Goal: Task Accomplishment & Management: Complete application form

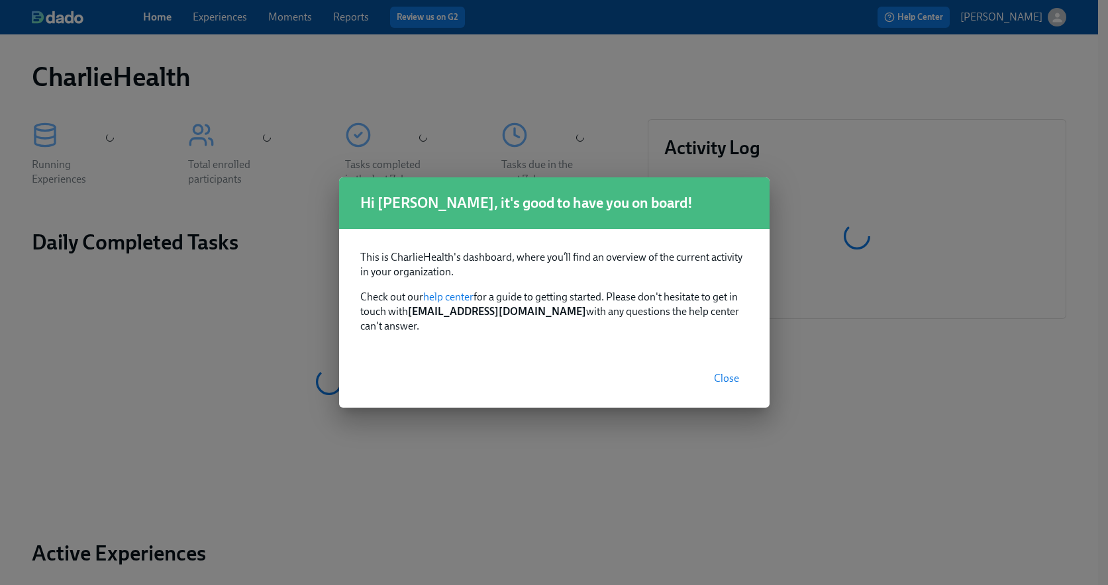
click at [716, 372] on span "Close" at bounding box center [726, 378] width 25 height 13
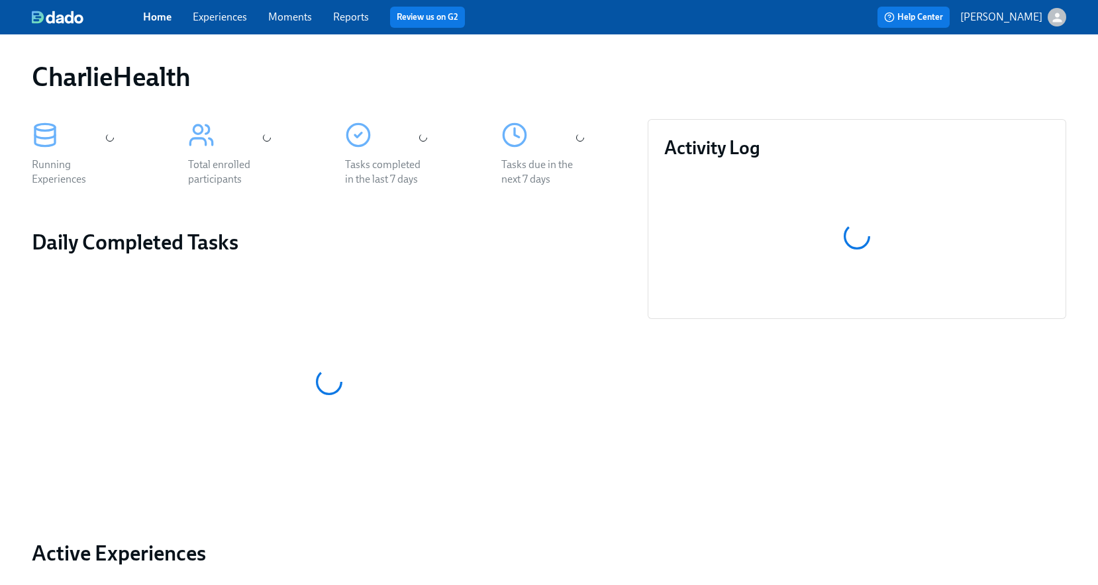
click at [215, 17] on link "Experiences" at bounding box center [220, 17] width 54 height 13
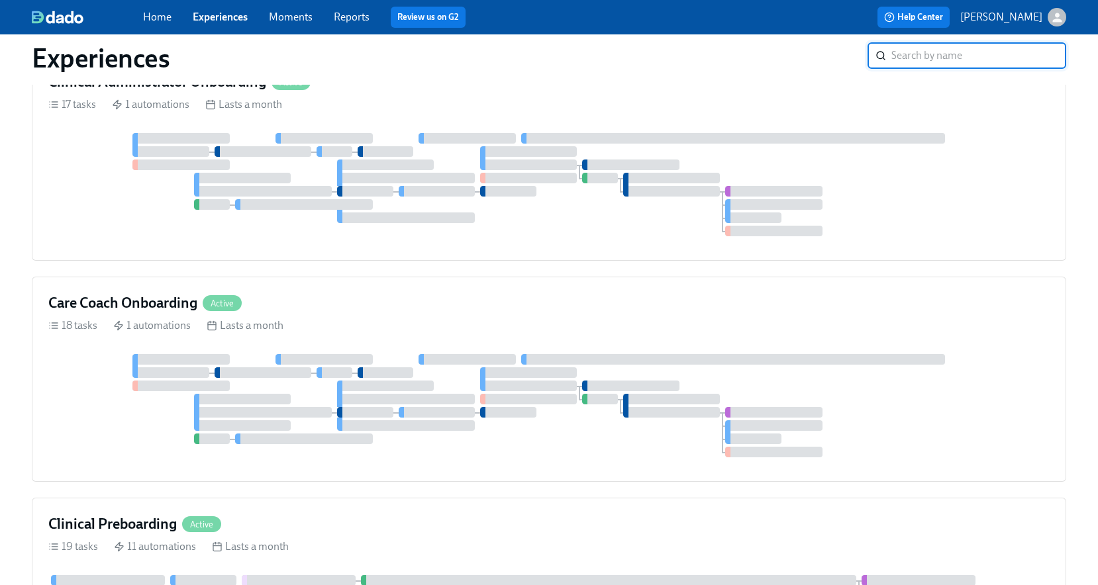
scroll to position [758, 0]
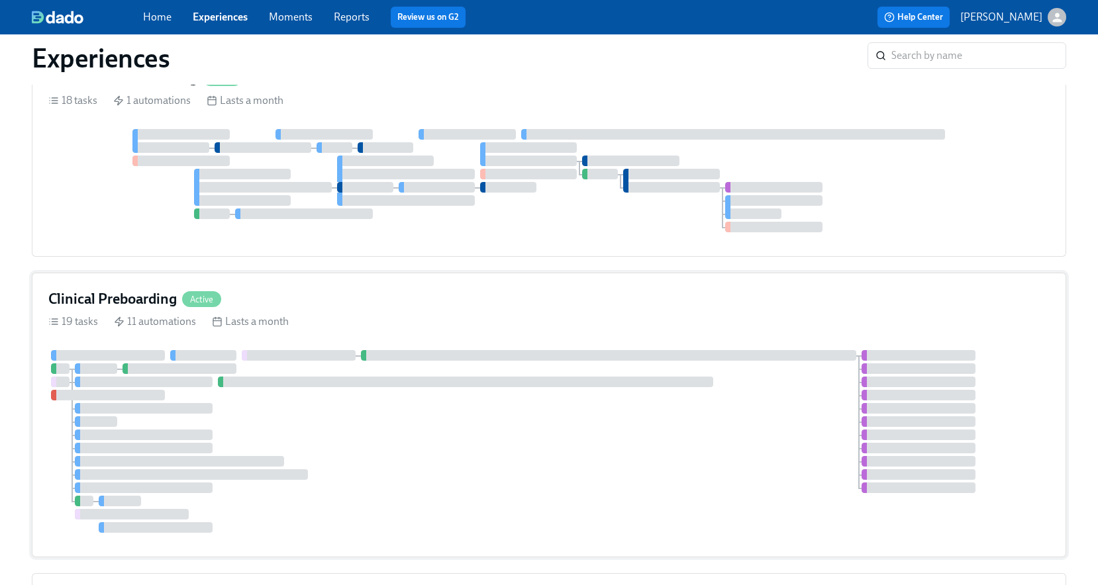
click at [685, 415] on div at bounding box center [548, 441] width 1001 height 183
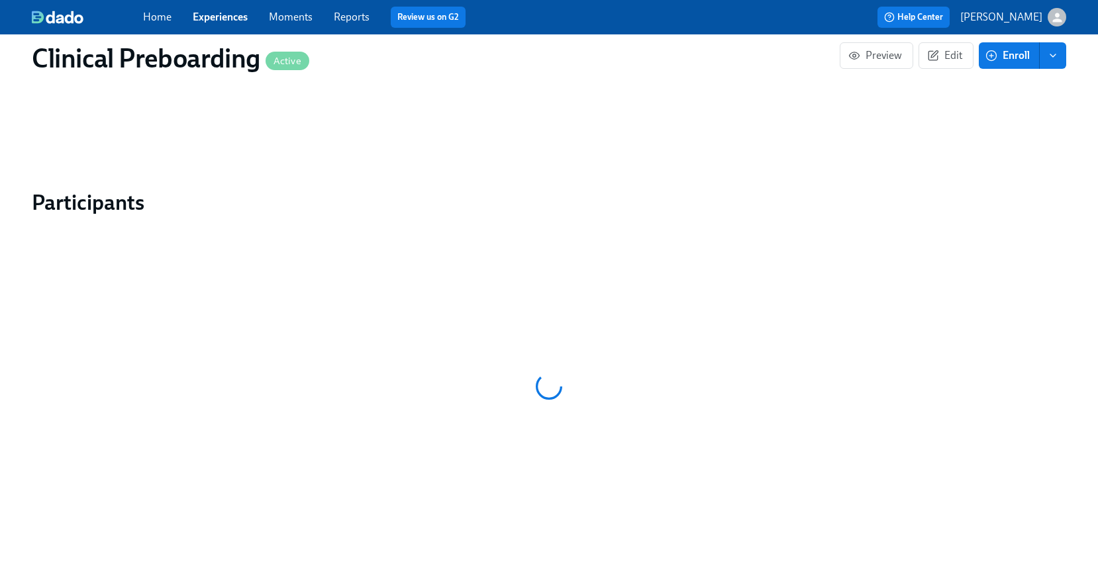
scroll to position [1277, 0]
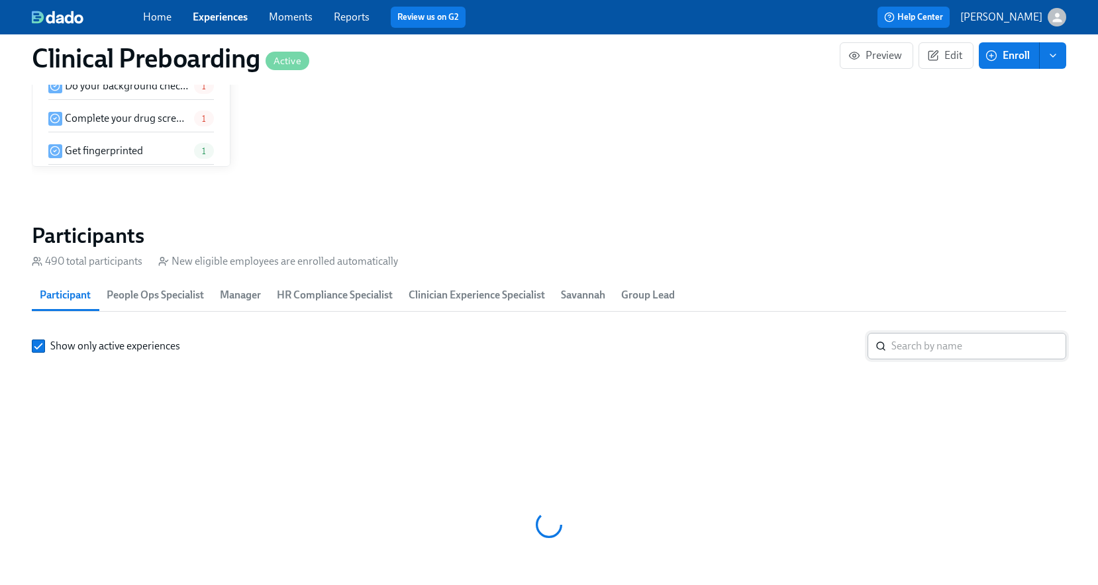
click at [934, 333] on input "search" at bounding box center [978, 346] width 175 height 26
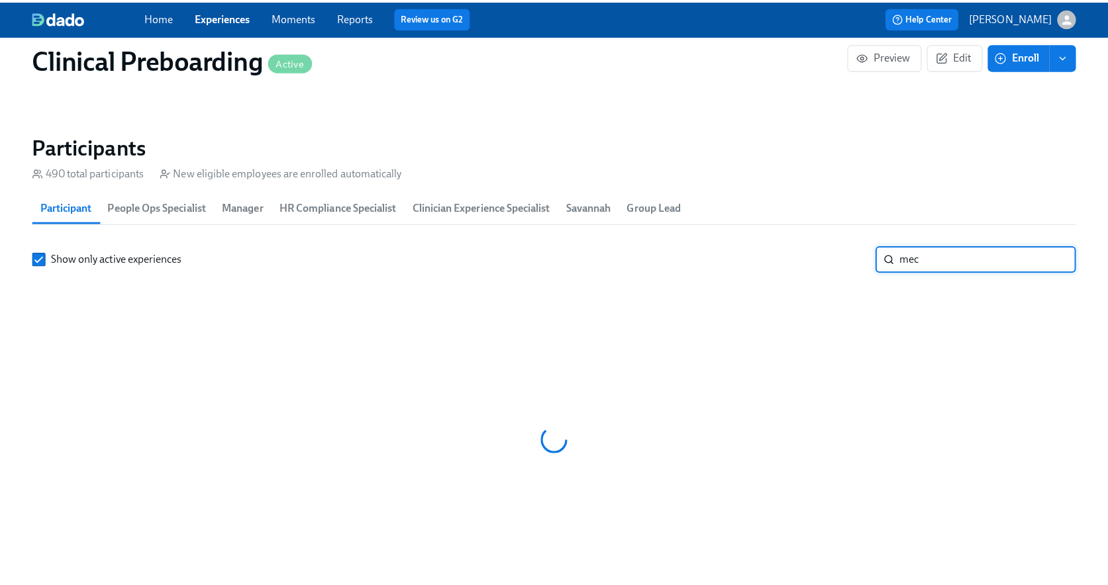
scroll to position [0, 17781]
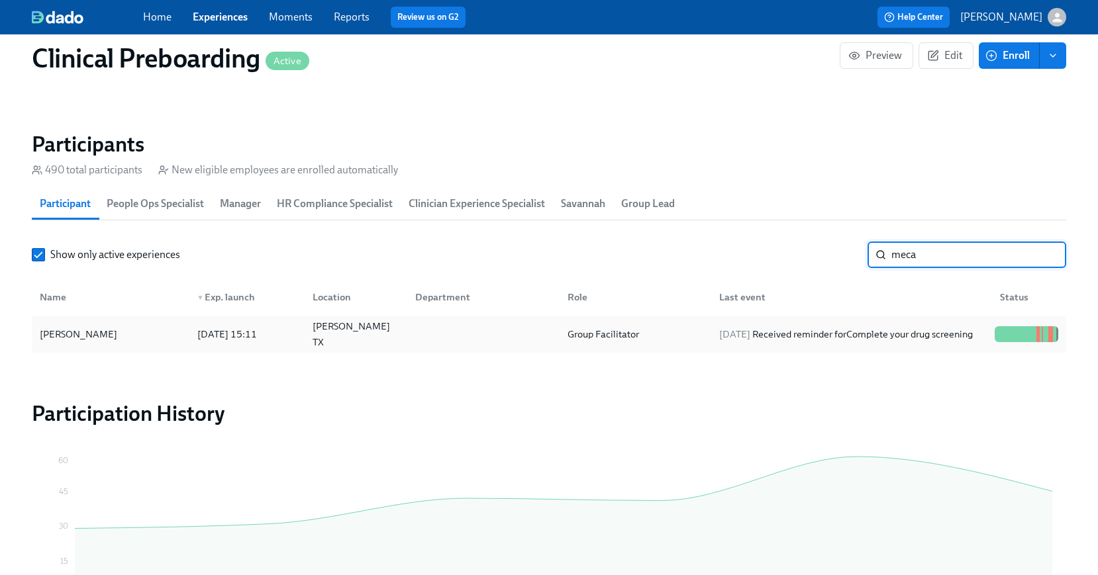
type input "meca"
click at [127, 334] on div "Meca Hampton" at bounding box center [110, 334] width 152 height 26
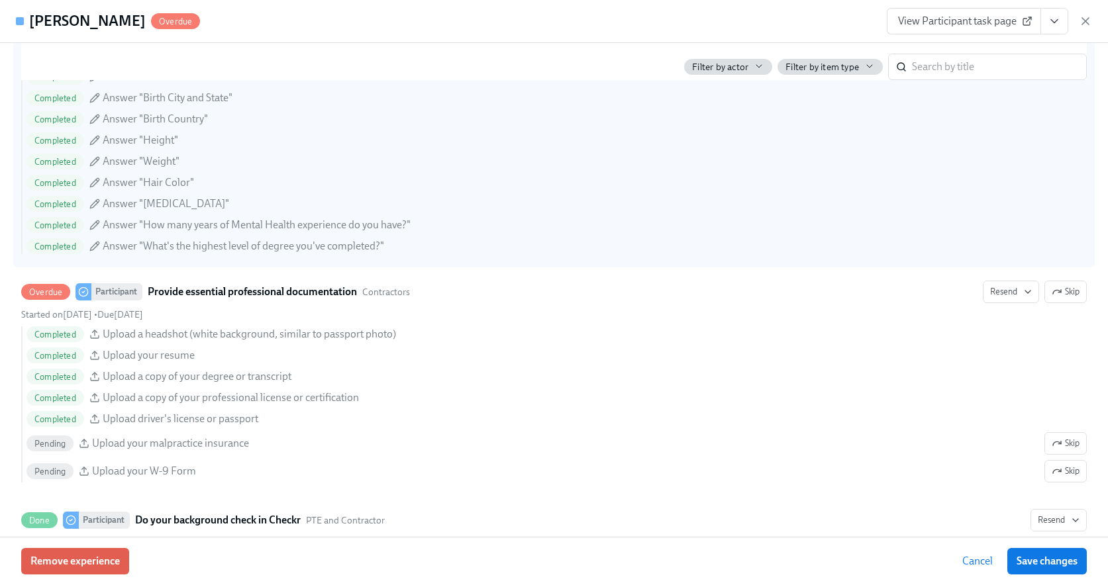
scroll to position [1330, 0]
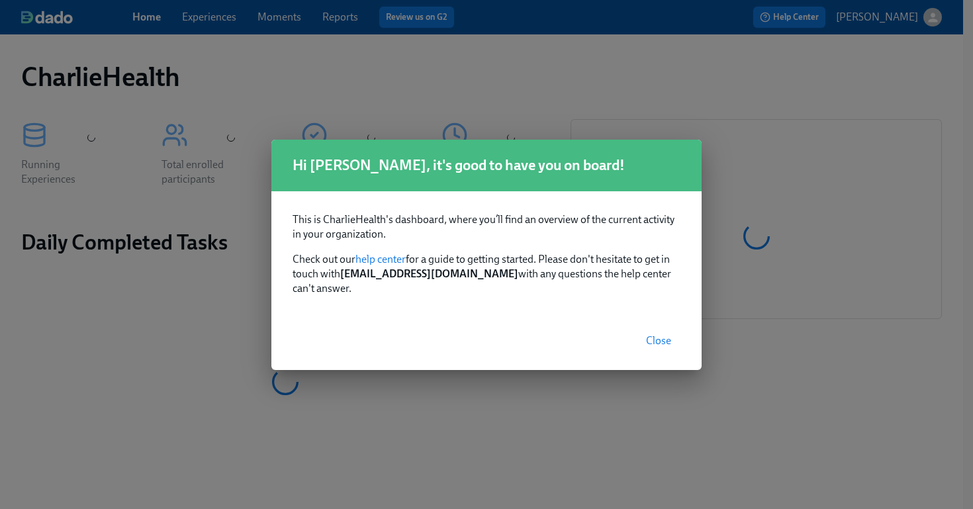
click at [663, 334] on span "Close" at bounding box center [658, 340] width 25 height 13
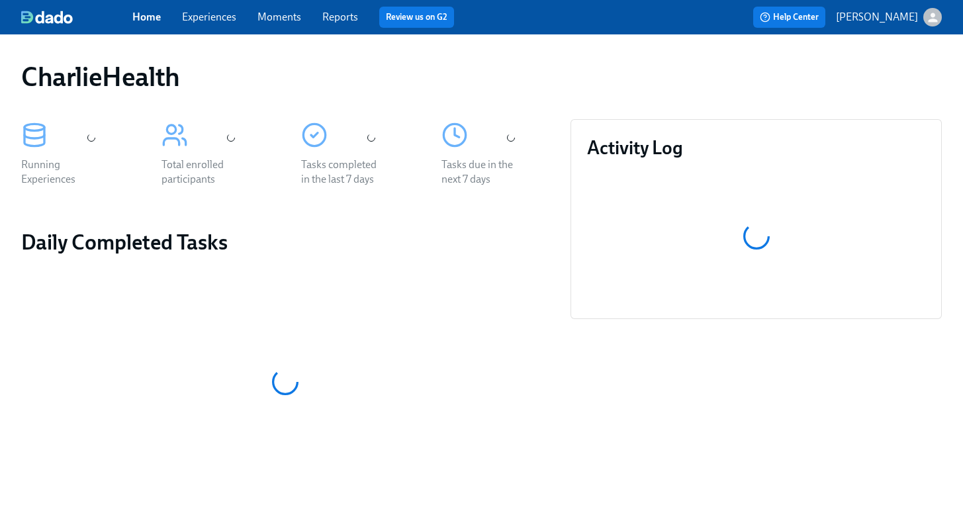
click at [219, 20] on link "Experiences" at bounding box center [209, 17] width 54 height 13
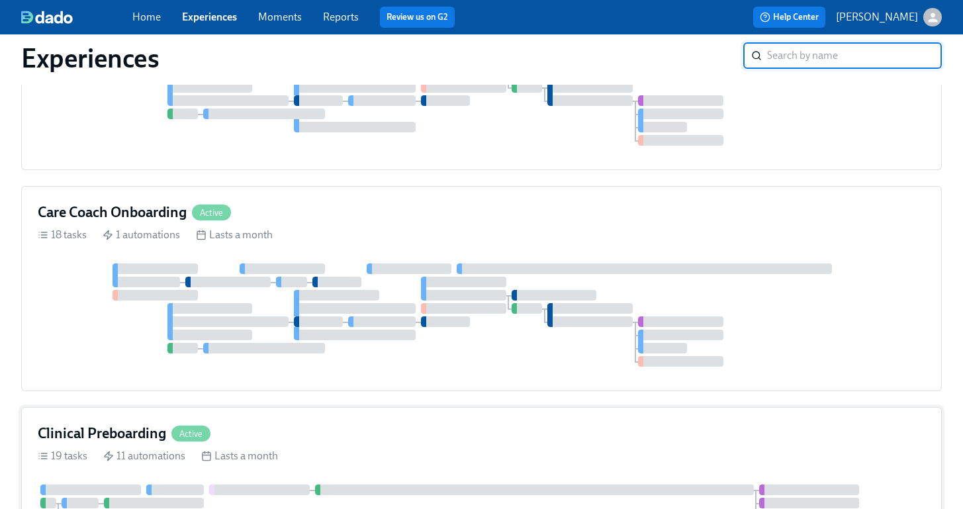
scroll to position [702, 0]
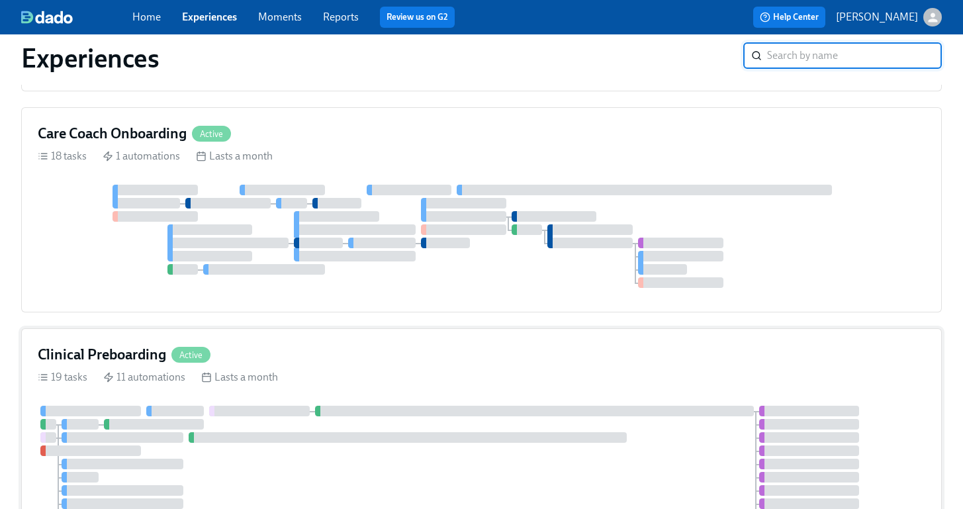
click at [689, 362] on div "Clinical Preboarding Active" at bounding box center [482, 355] width 888 height 20
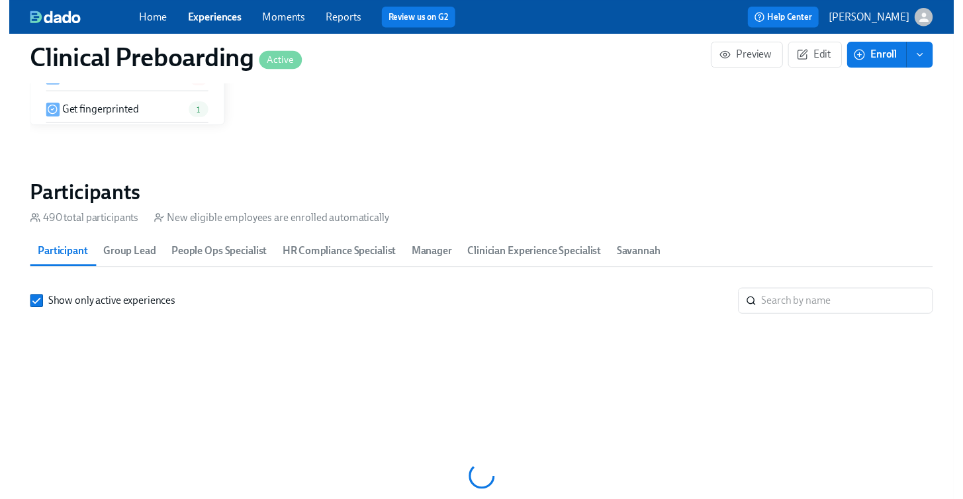
scroll to position [1408, 0]
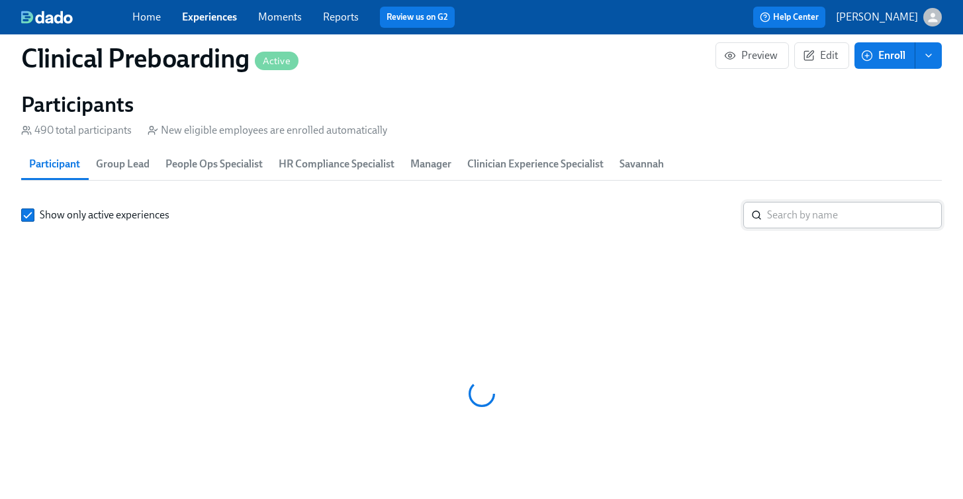
click at [822, 209] on input "search" at bounding box center [854, 215] width 175 height 26
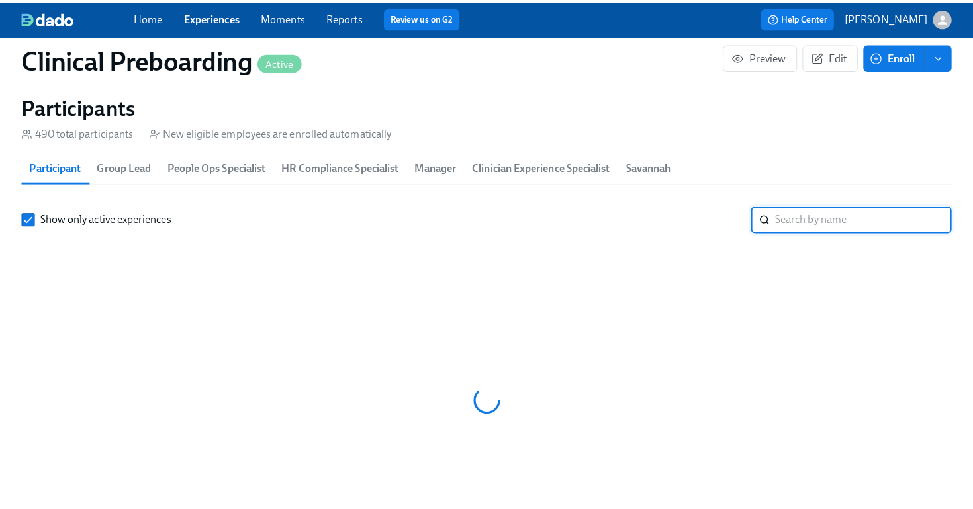
scroll to position [0, 17781]
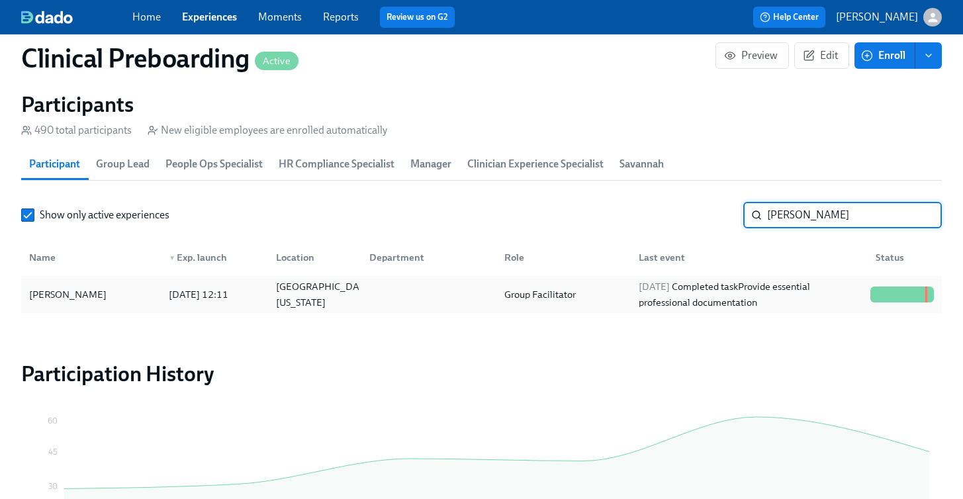
type input "brittany t"
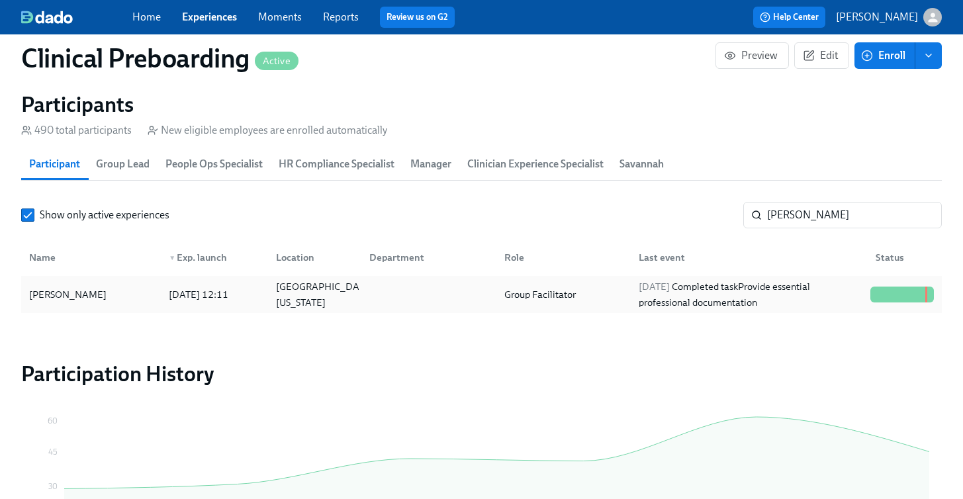
click at [111, 289] on div "Brittany Thorne" at bounding box center [91, 294] width 134 height 26
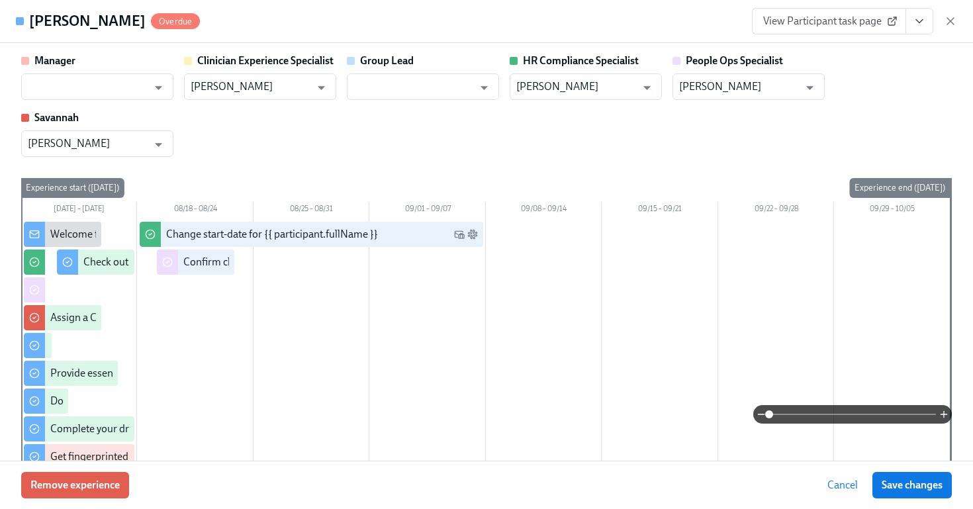
click at [779, 19] on span "View Participant task page" at bounding box center [829, 21] width 132 height 13
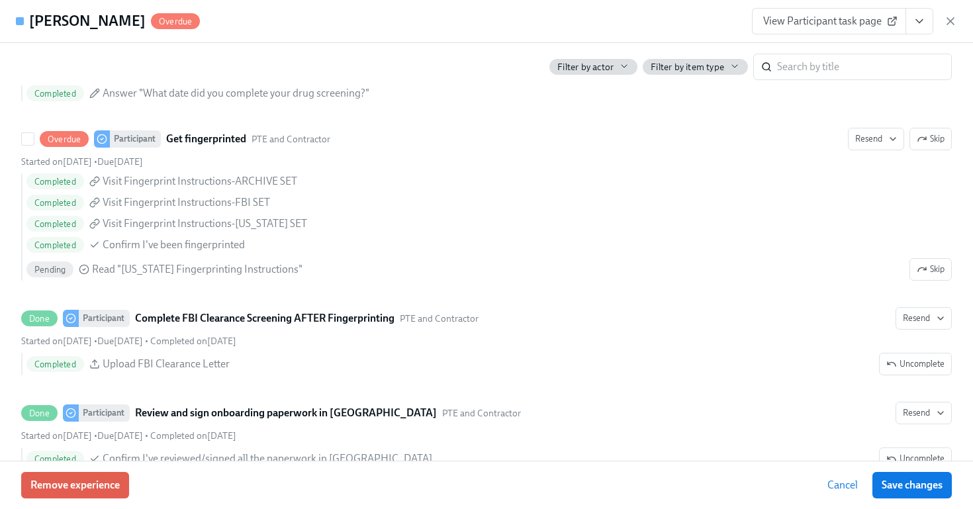
scroll to position [1908, 0]
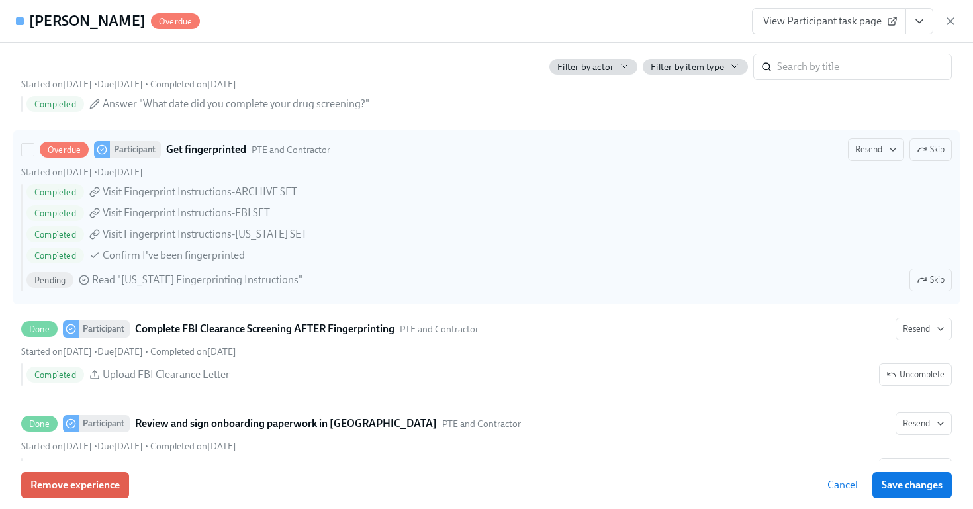
click at [529, 211] on div "Completed Visit Fingerprint Instructions-FBI SET" at bounding box center [489, 213] width 926 height 16
click at [34, 156] on input "Overdue Participant Get fingerprinted PTE and Contractor Resend Skip Started on…" at bounding box center [28, 150] width 12 height 12
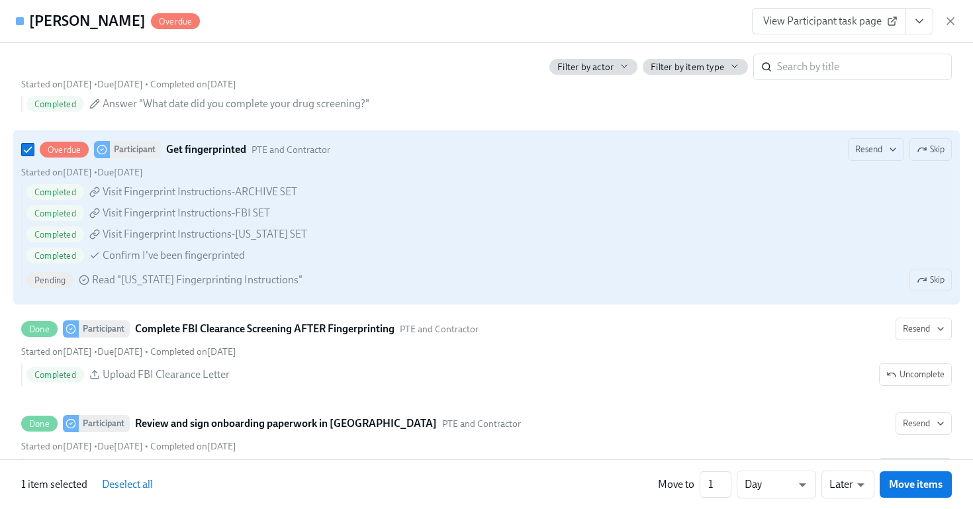
click at [783, 262] on div "Completed Confirm I've been fingerprinted" at bounding box center [489, 256] width 926 height 16
click at [34, 156] on input "Overdue Participant Get fingerprinted PTE and Contractor Resend Skip Started on…" at bounding box center [28, 150] width 12 height 12
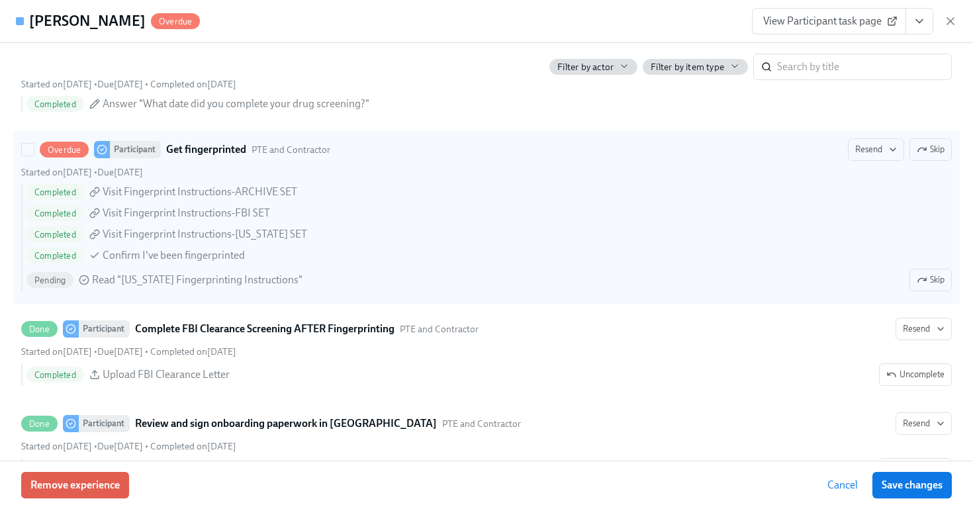
click at [493, 270] on div "Pending Read "Illinois Fingerprinting Instructions" Skip" at bounding box center [489, 280] width 926 height 23
click at [34, 156] on input "Overdue Participant Get fingerprinted PTE and Contractor Resend Skip Started on…" at bounding box center [28, 150] width 12 height 12
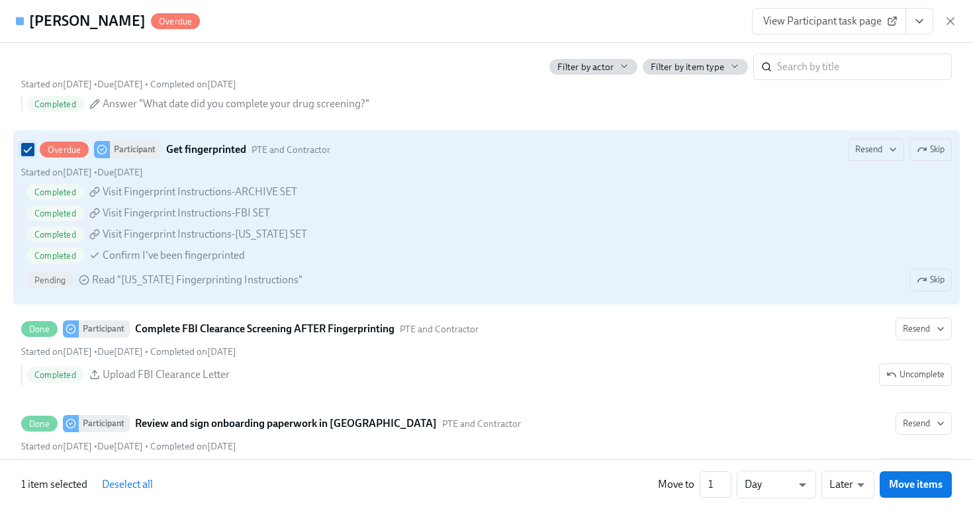
click at [30, 146] on input "Overdue Participant Get fingerprinted PTE and Contractor Resend Skip Started on…" at bounding box center [28, 150] width 12 height 12
checkbox input "false"
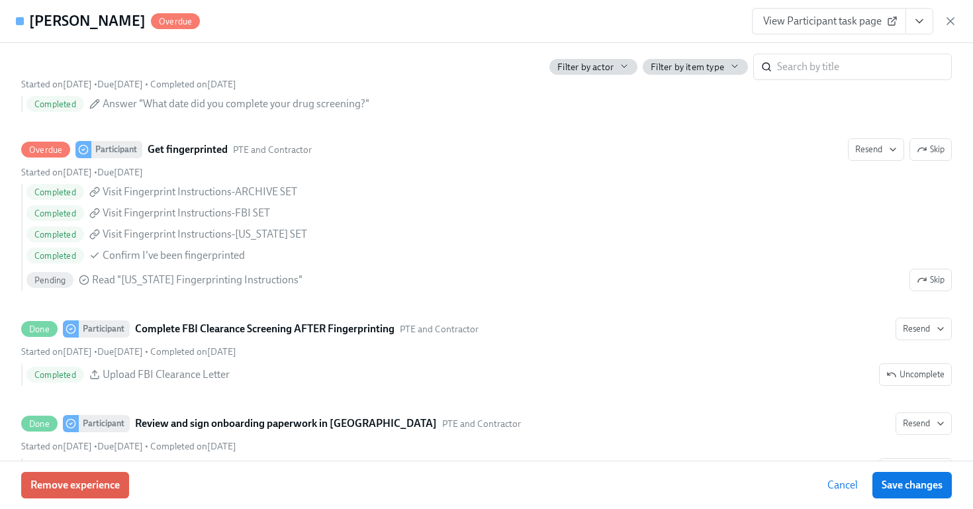
click at [844, 12] on link "View Participant task page" at bounding box center [829, 21] width 154 height 26
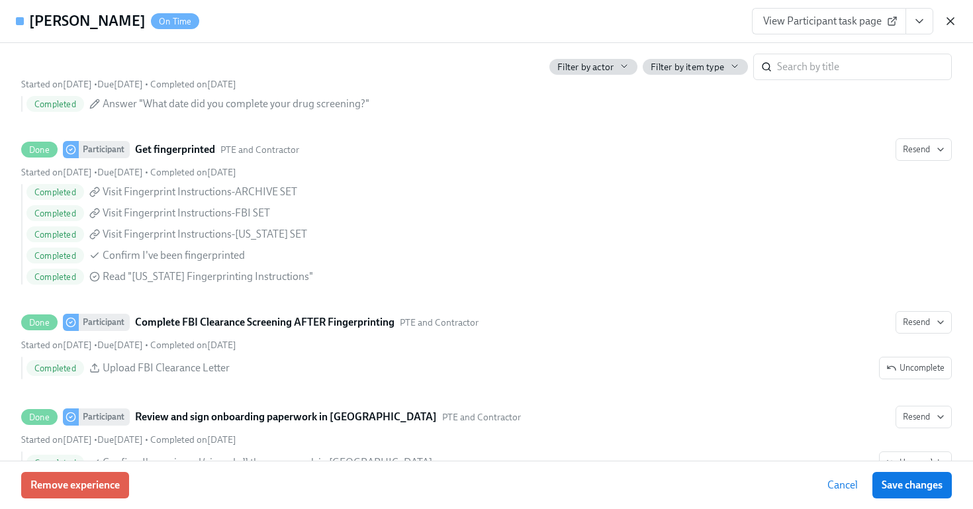
click at [951, 23] on icon "button" at bounding box center [950, 21] width 13 height 13
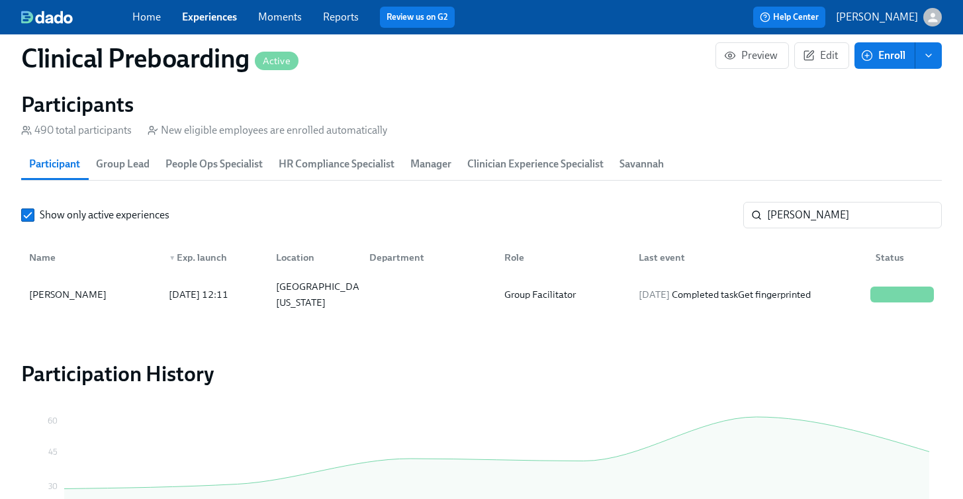
scroll to position [0, 18528]
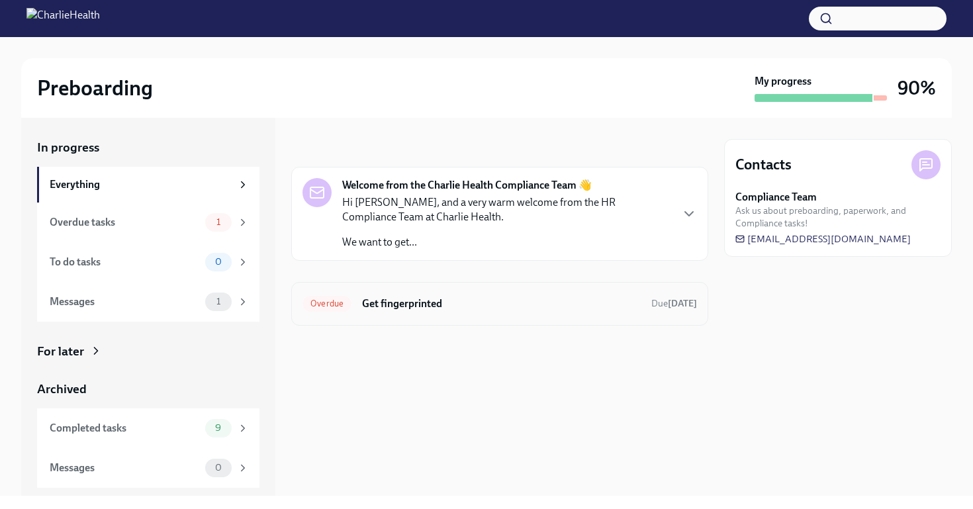
click at [452, 309] on h6 "Get fingerprinted" at bounding box center [501, 304] width 279 height 15
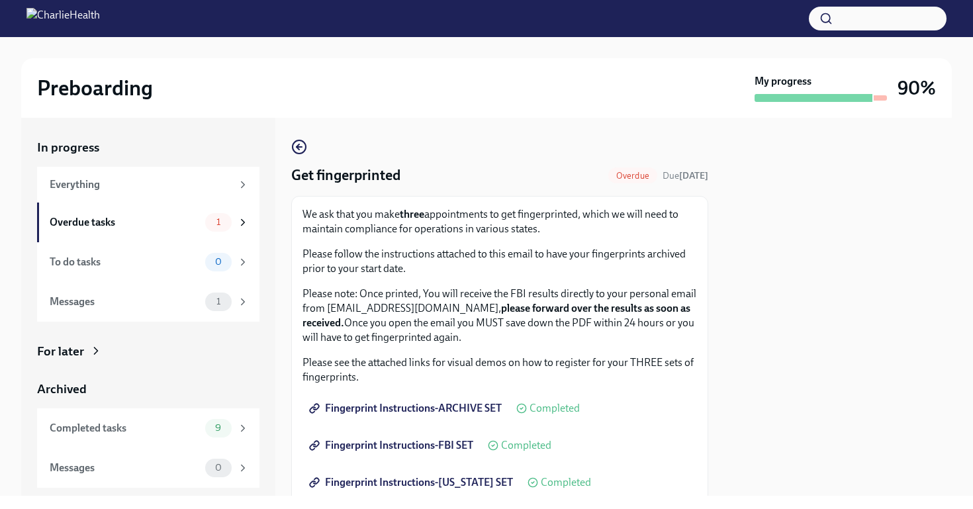
click at [609, 173] on span "Overdue" at bounding box center [633, 176] width 49 height 10
click at [224, 213] on div "1" at bounding box center [218, 222] width 26 height 19
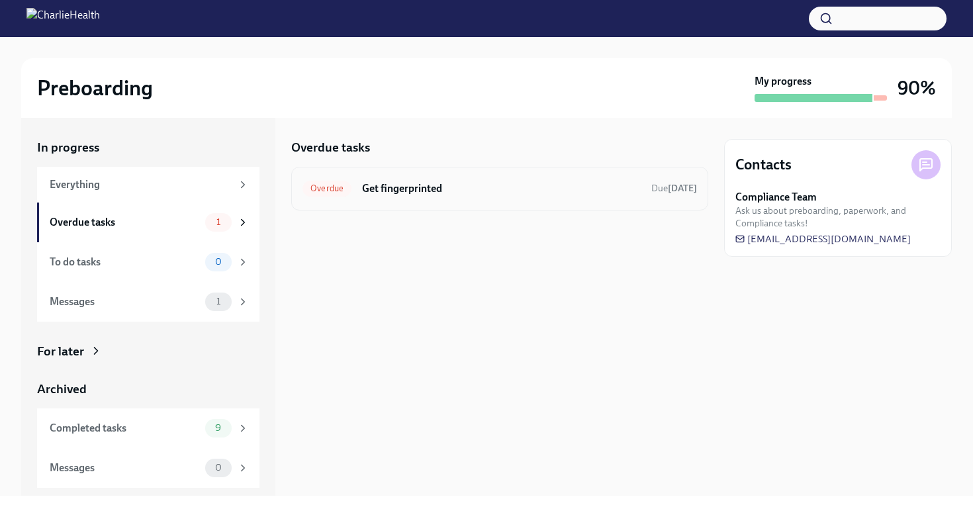
click at [349, 195] on div "Overdue Get fingerprinted Due [DATE]" at bounding box center [500, 188] width 395 height 21
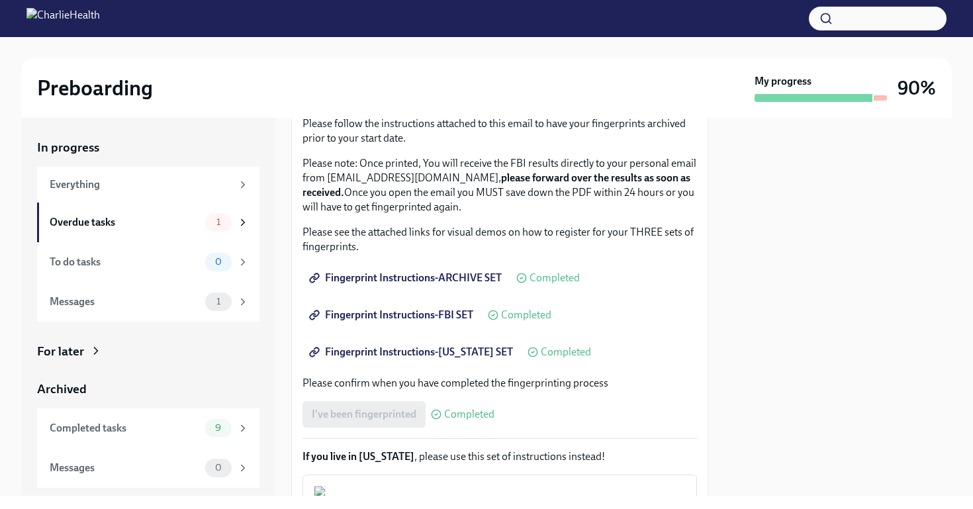
scroll to position [175, 0]
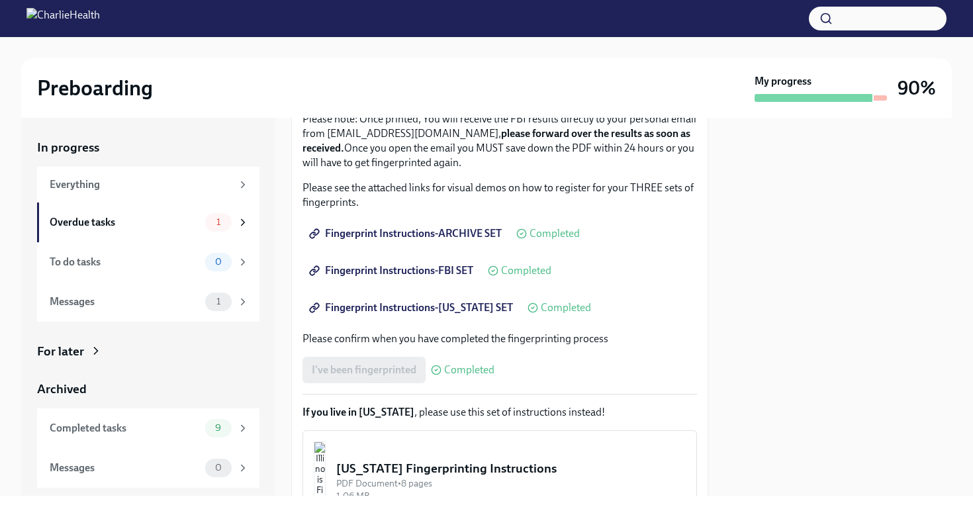
click at [541, 250] on div "We ask that you make three appointments to get fingerprinted, which we will nee…" at bounding box center [500, 282] width 395 height 500
click at [532, 291] on div "We ask that you make three appointments to get fingerprinted, which we will nee…" at bounding box center [500, 282] width 395 height 500
click at [532, 332] on p "Please confirm when you have completed the fingerprinting process" at bounding box center [500, 339] width 395 height 15
click at [442, 368] on icon at bounding box center [436, 370] width 11 height 11
click at [399, 368] on div "I've been fingerprinted Completed" at bounding box center [399, 370] width 192 height 26
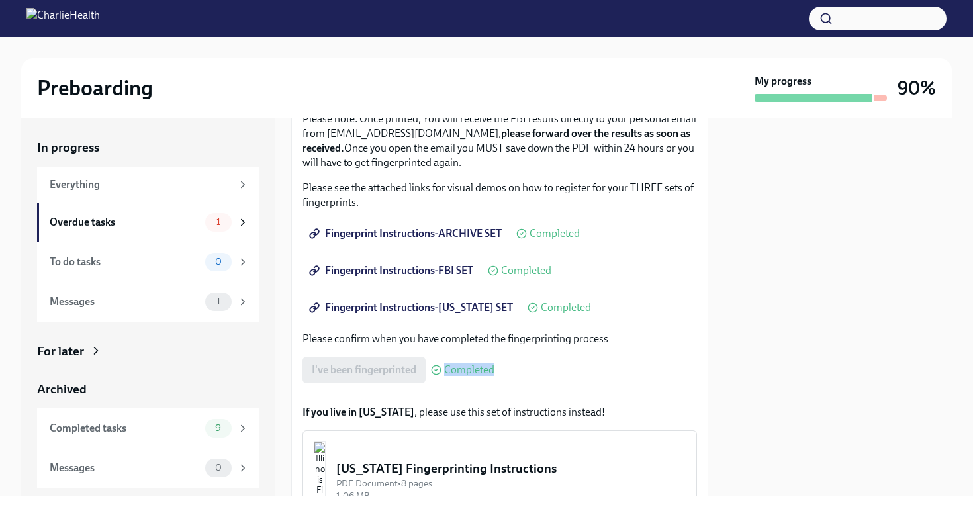
click at [399, 368] on div "I've been fingerprinted Completed" at bounding box center [399, 370] width 192 height 26
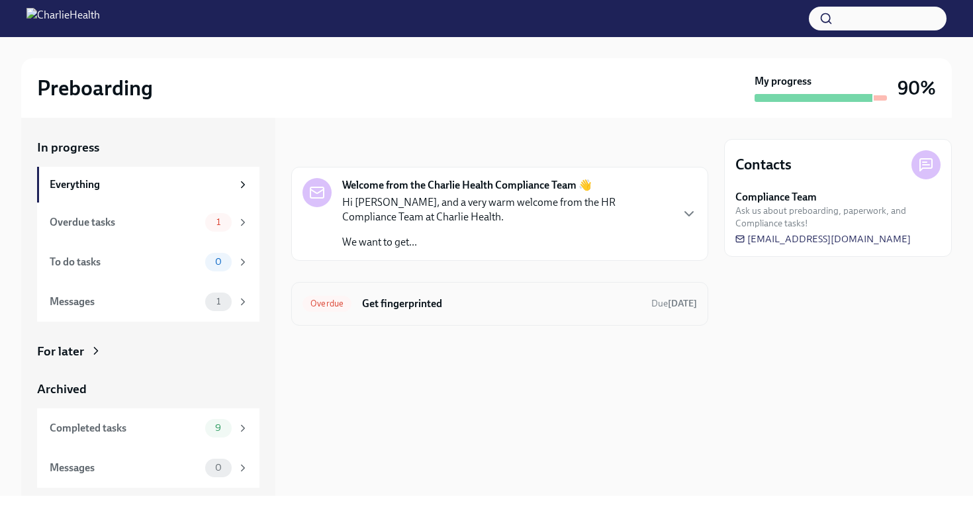
click at [487, 309] on h6 "Get fingerprinted" at bounding box center [501, 304] width 279 height 15
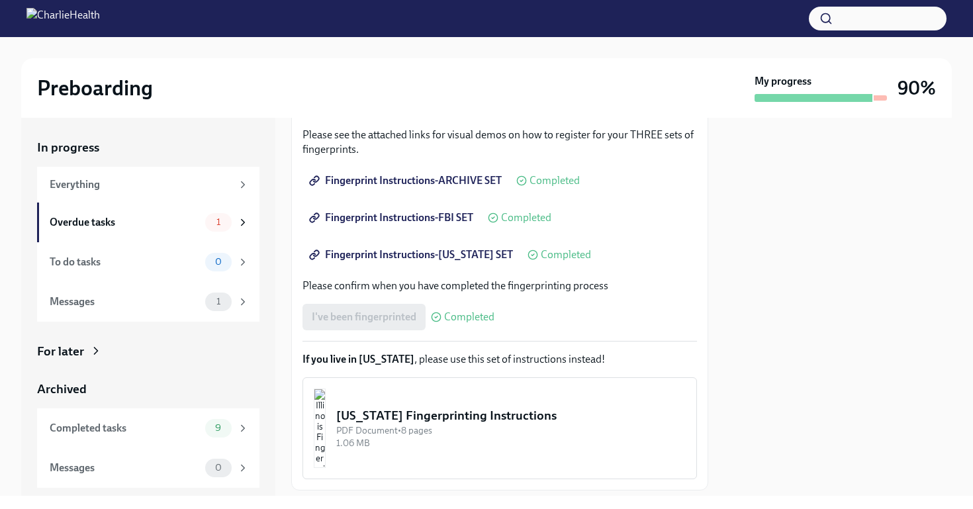
scroll to position [236, 0]
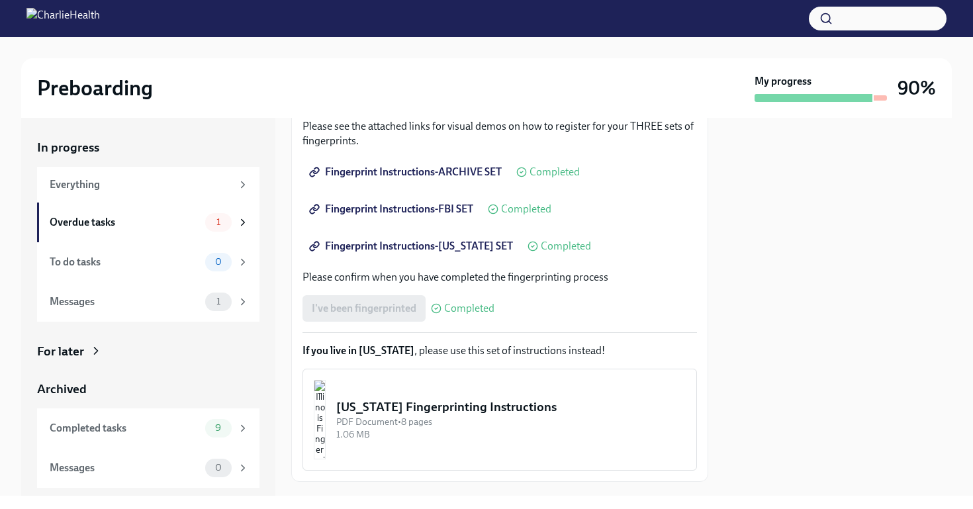
click at [406, 403] on div "Illinois Fingerprinting Instructions" at bounding box center [511, 407] width 350 height 17
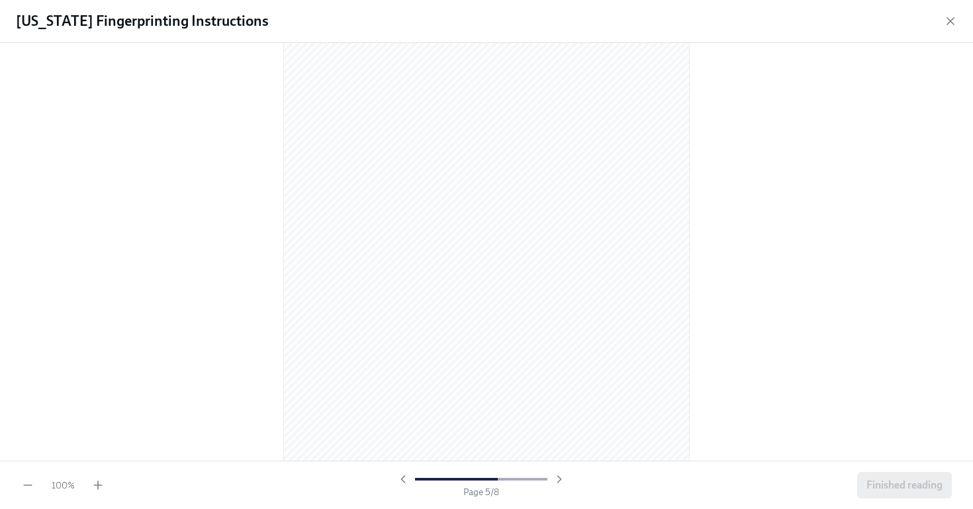
scroll to position [3884, 0]
click at [877, 485] on span "Finished reading" at bounding box center [905, 485] width 76 height 13
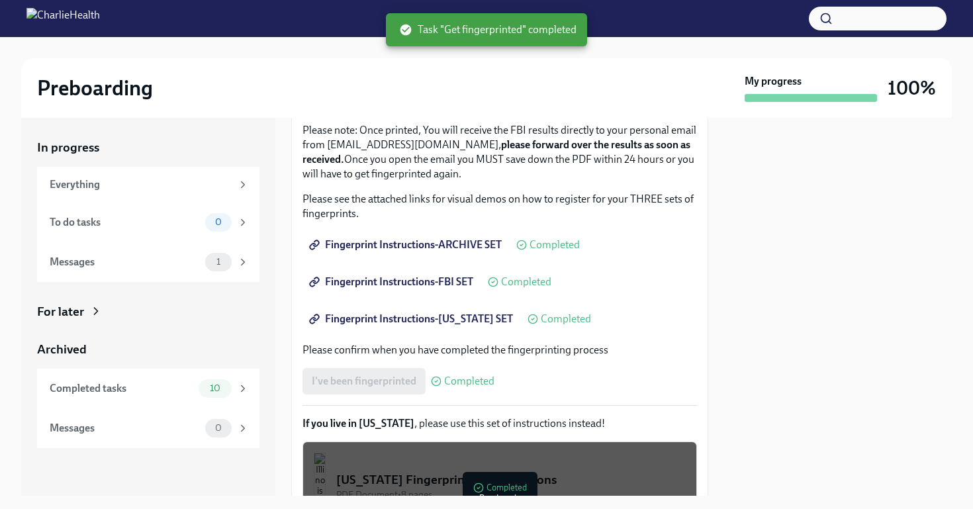
scroll to position [0, 0]
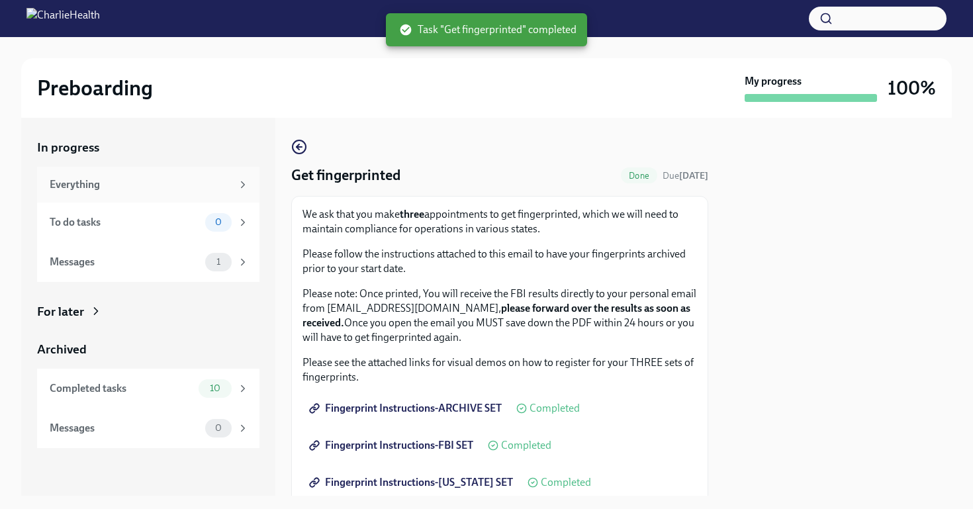
click at [182, 168] on div "Everything" at bounding box center [148, 185] width 222 height 36
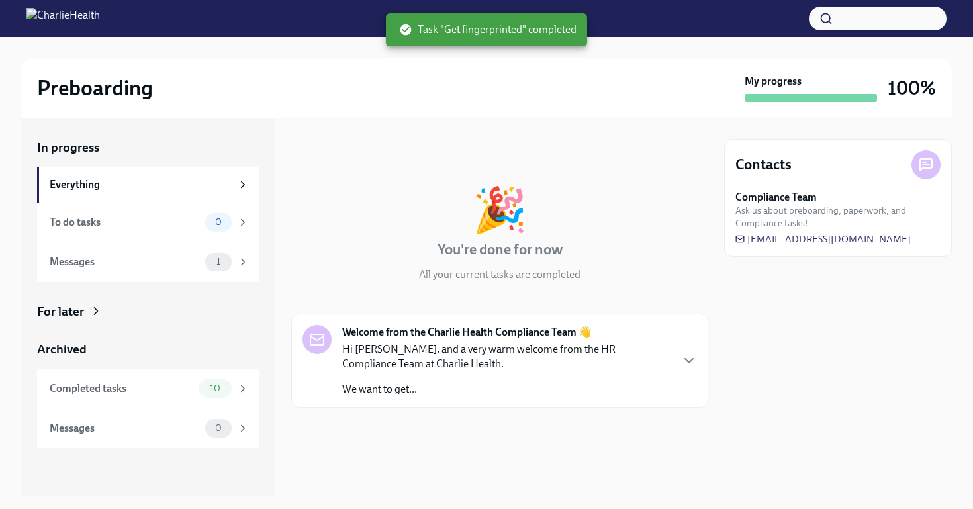
click at [499, 354] on p "Hi [PERSON_NAME], and a very warm welcome from the HR Compliance Team at Charli…" at bounding box center [506, 356] width 328 height 29
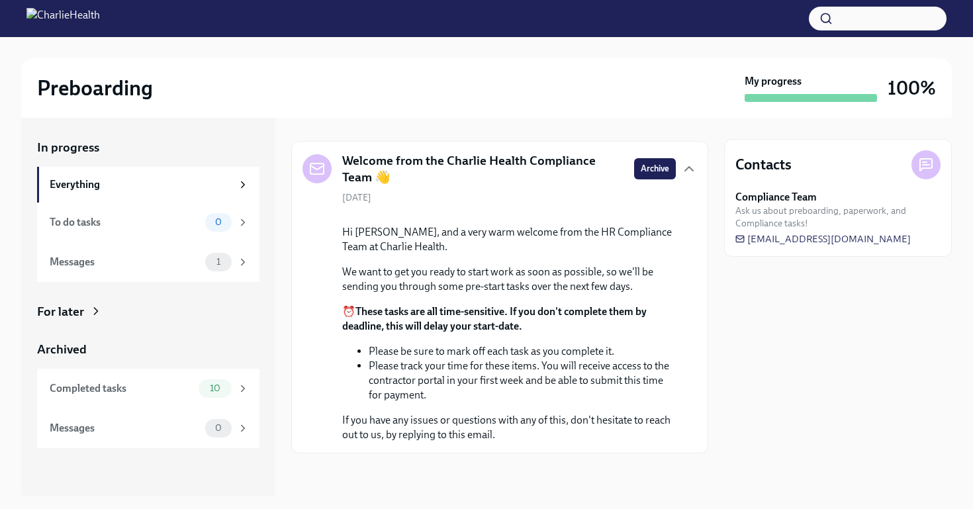
scroll to position [210, 0]
